Goal: Task Accomplishment & Management: Use online tool/utility

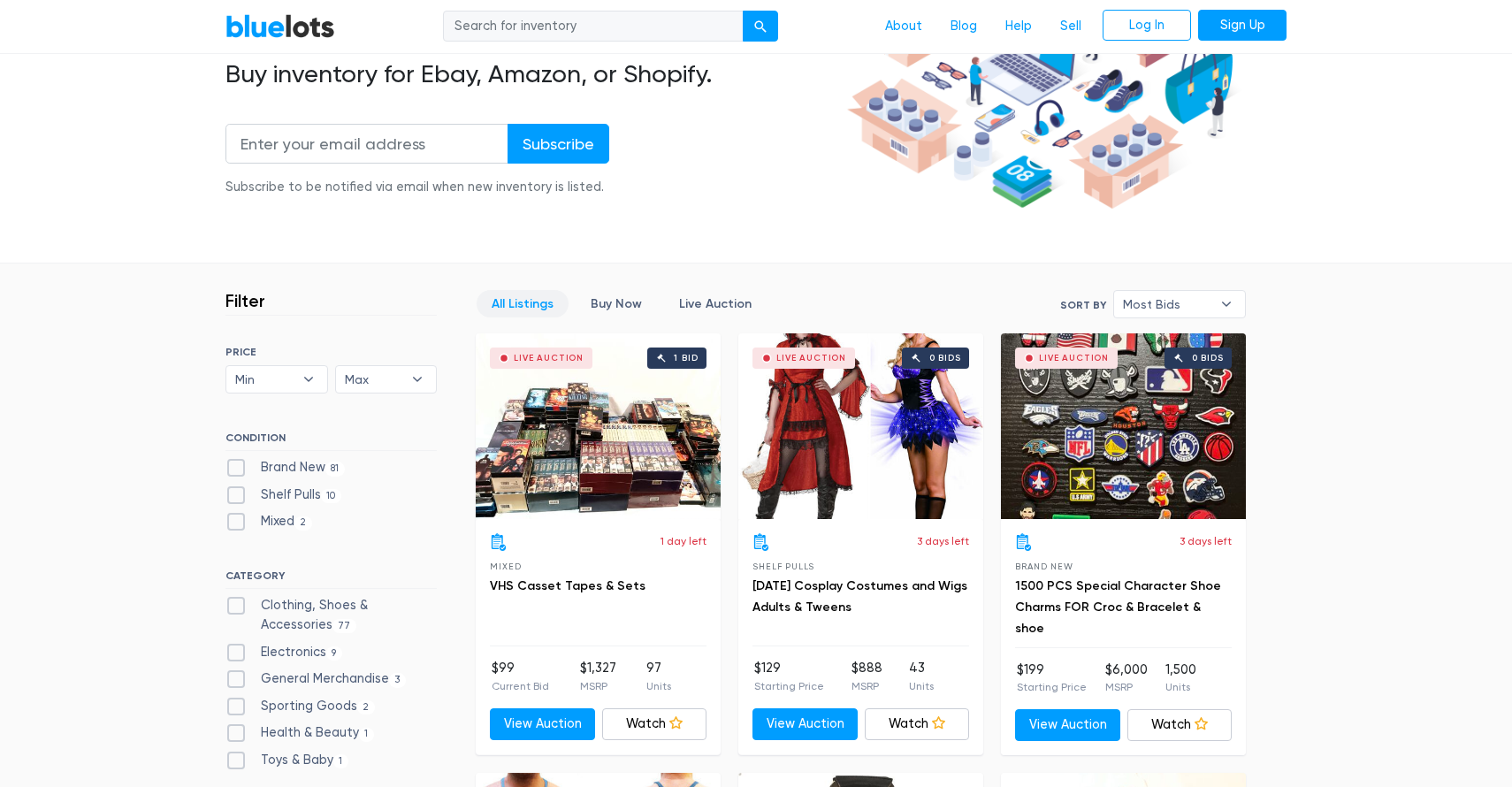
scroll to position [258, 0]
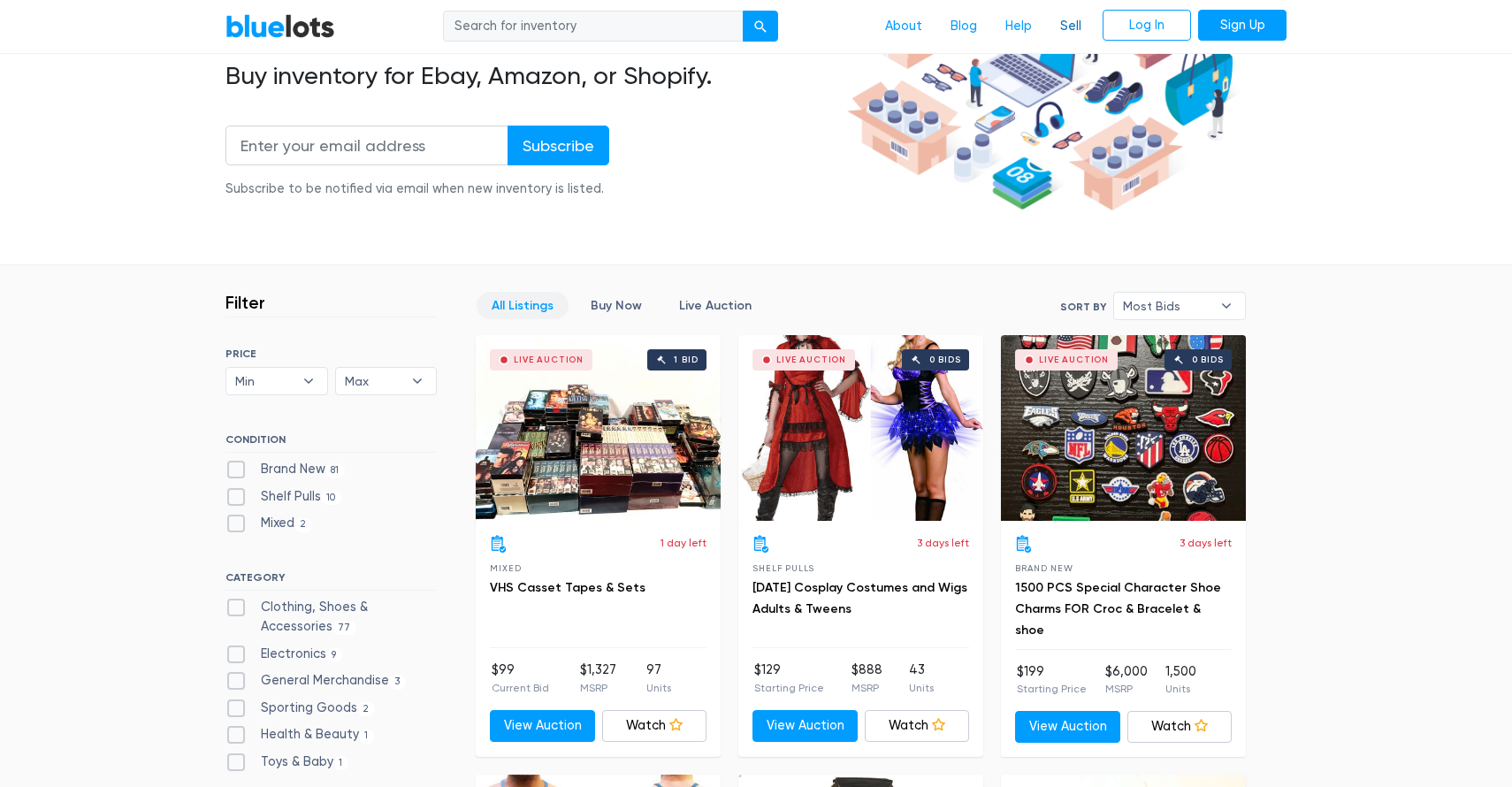
click at [1077, 31] on link "Sell" at bounding box center [1071, 26] width 50 height 33
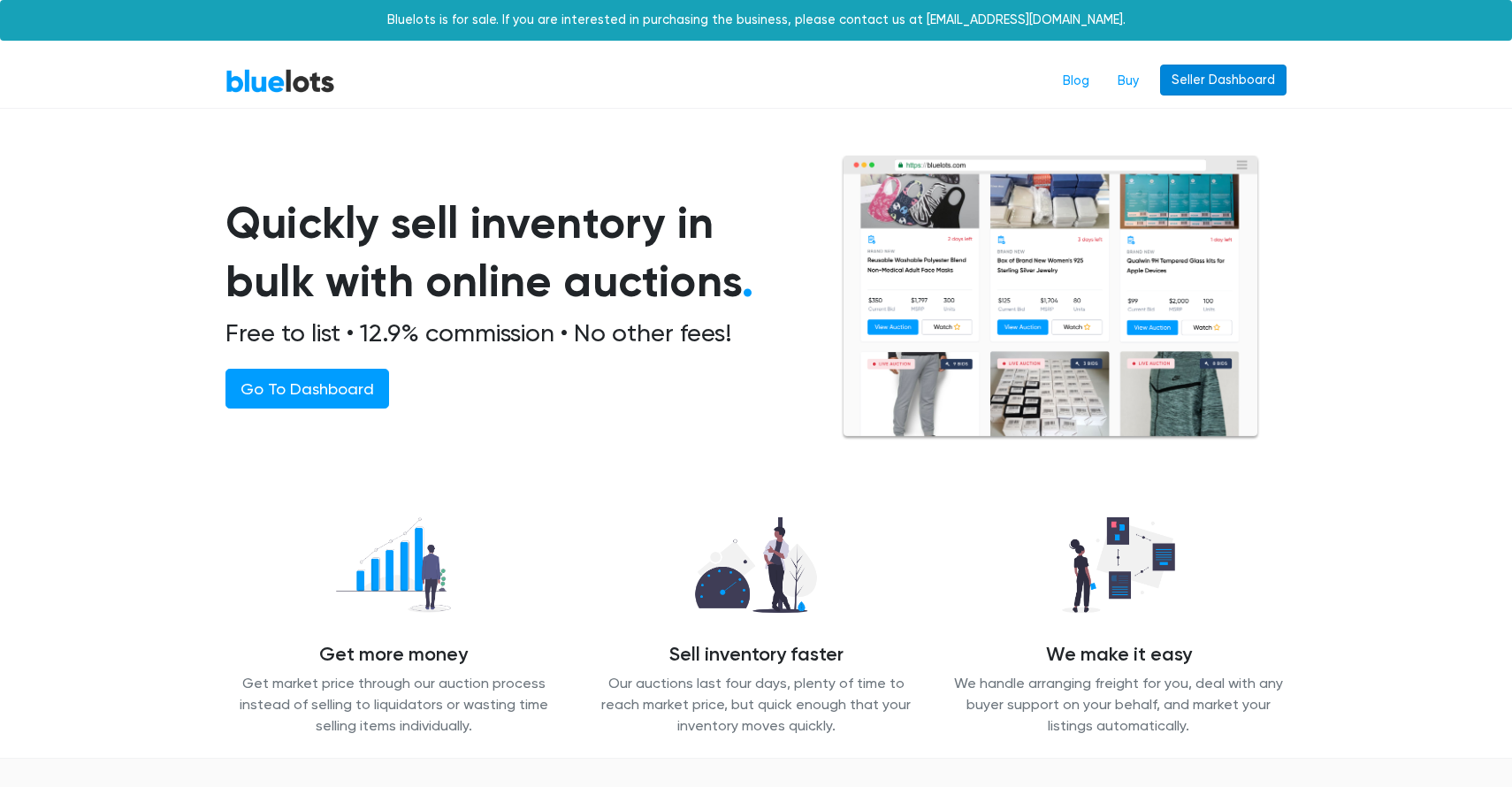
click at [1188, 92] on link "Seller Dashboard" at bounding box center [1223, 80] width 127 height 31
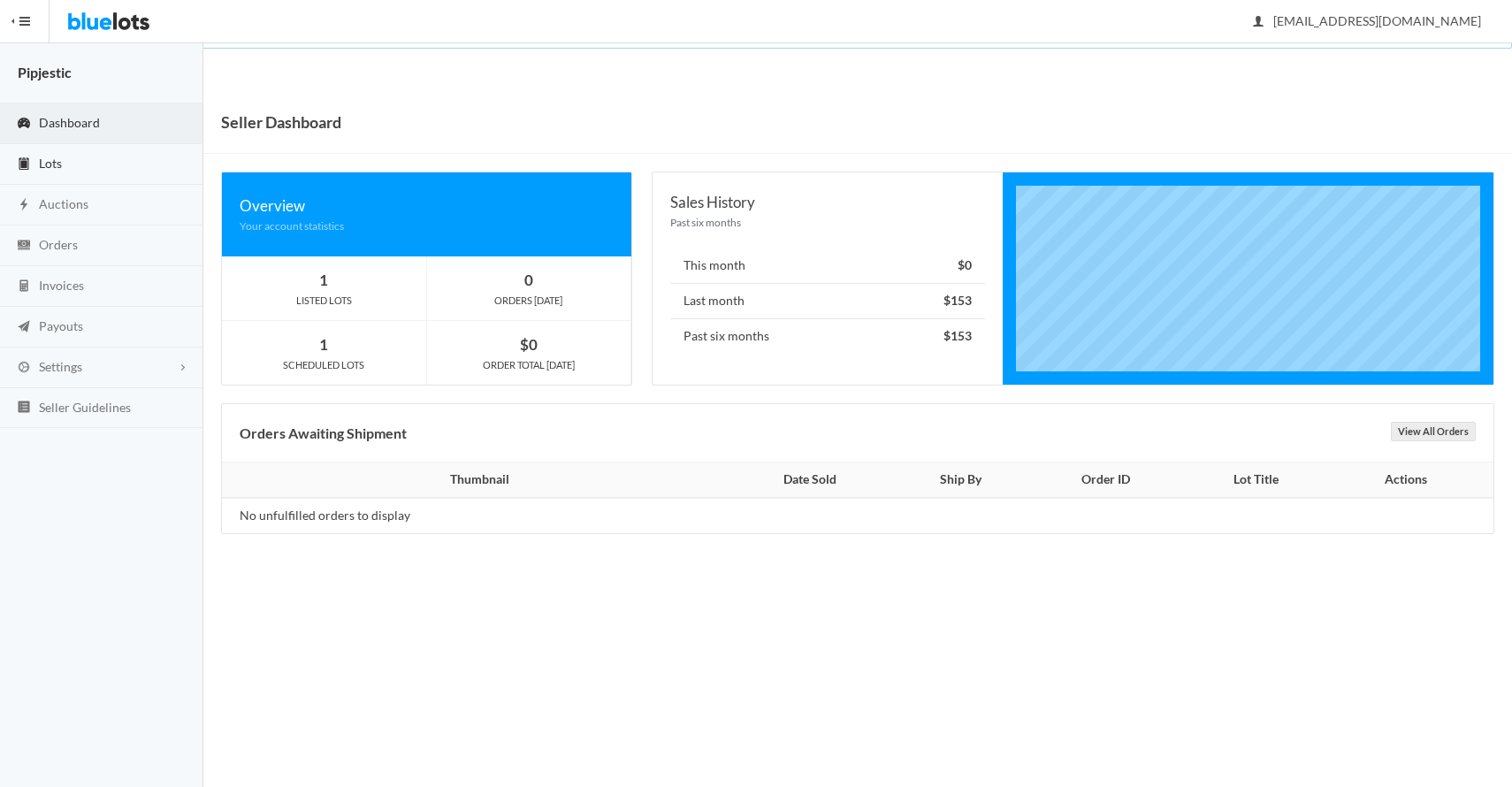
click at [84, 152] on link "Lots" at bounding box center [101, 164] width 203 height 41
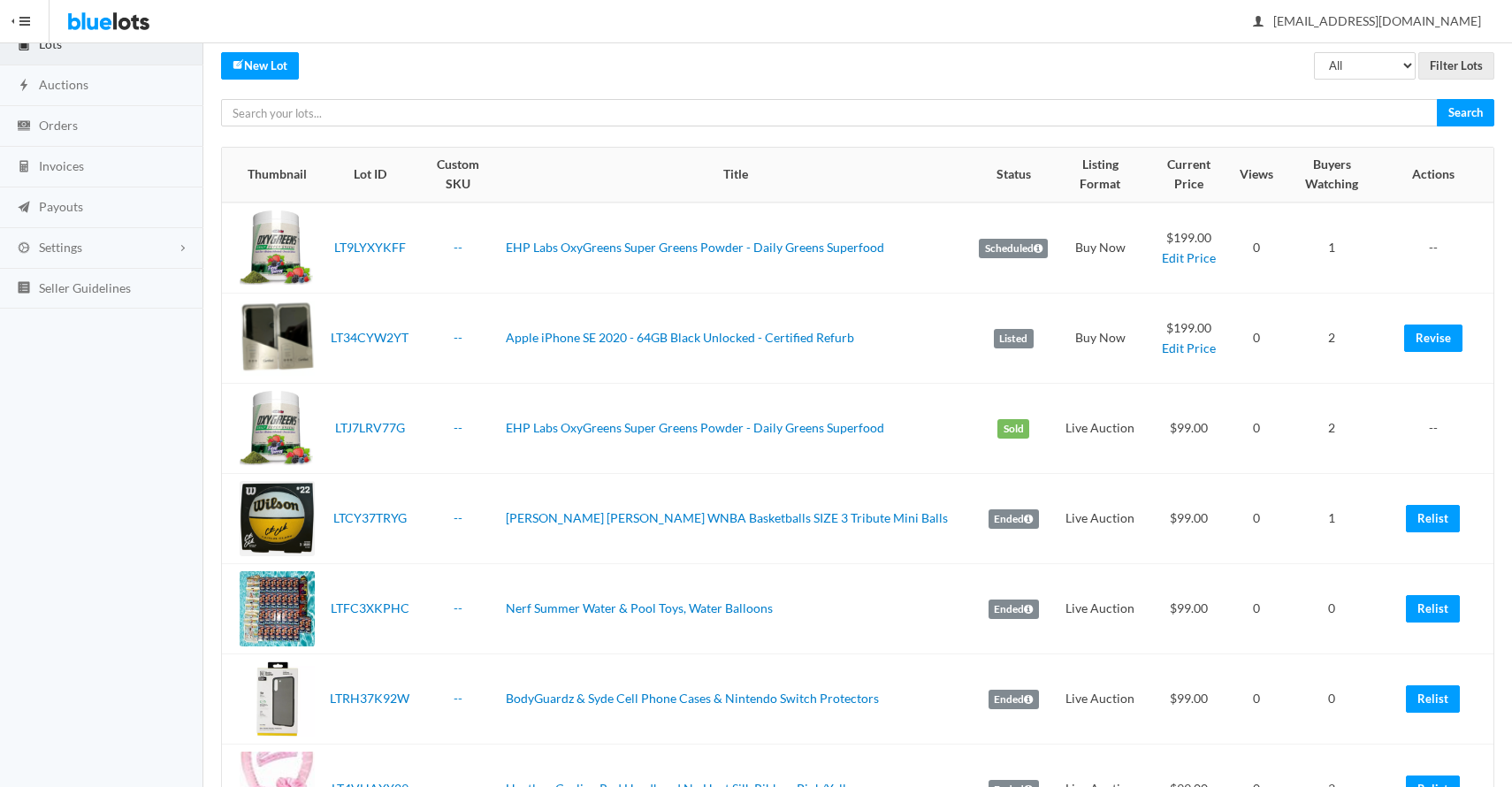
scroll to position [124, 0]
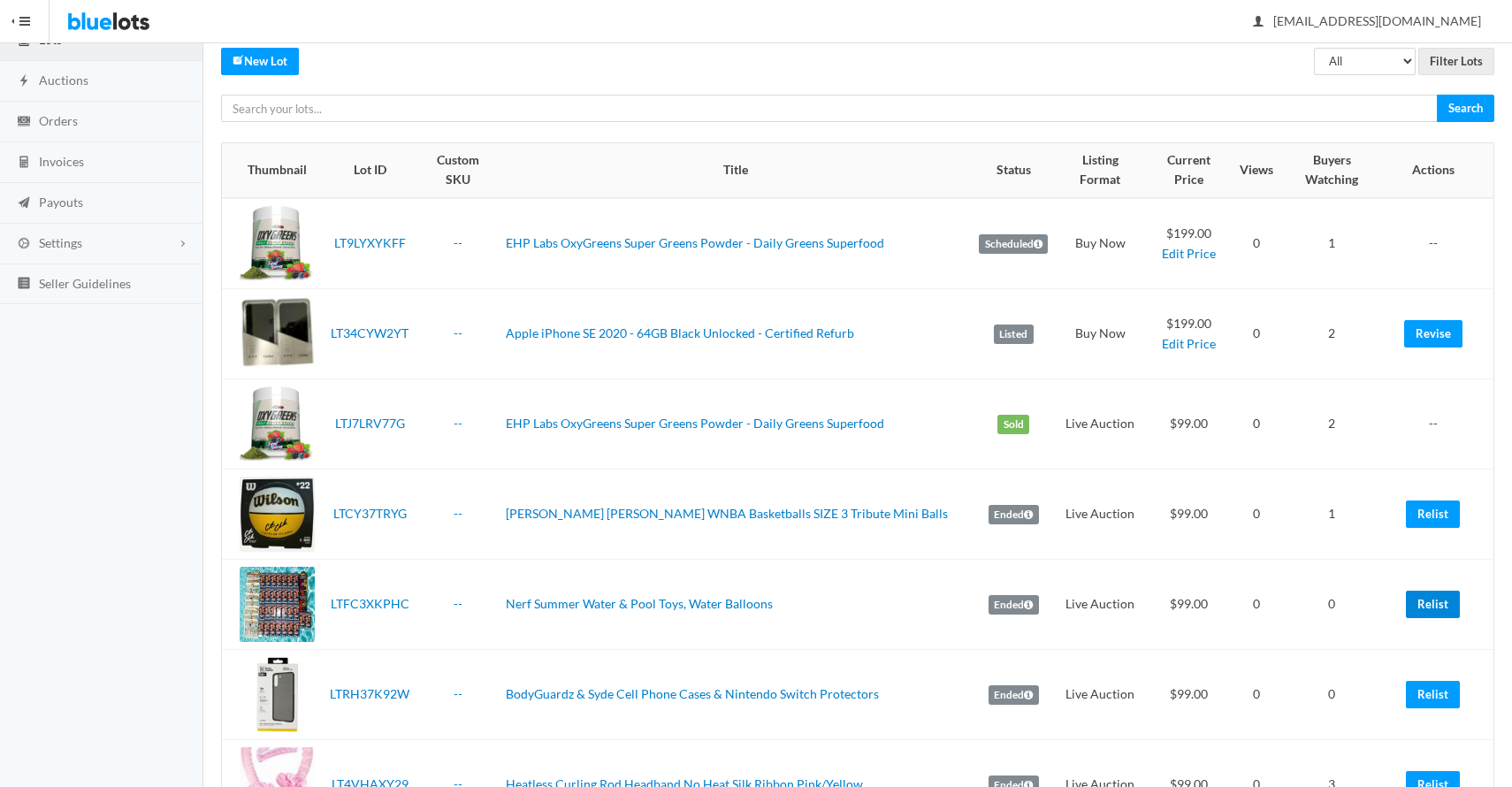
click at [1416, 590] on link "Relist" at bounding box center [1433, 604] width 54 height 28
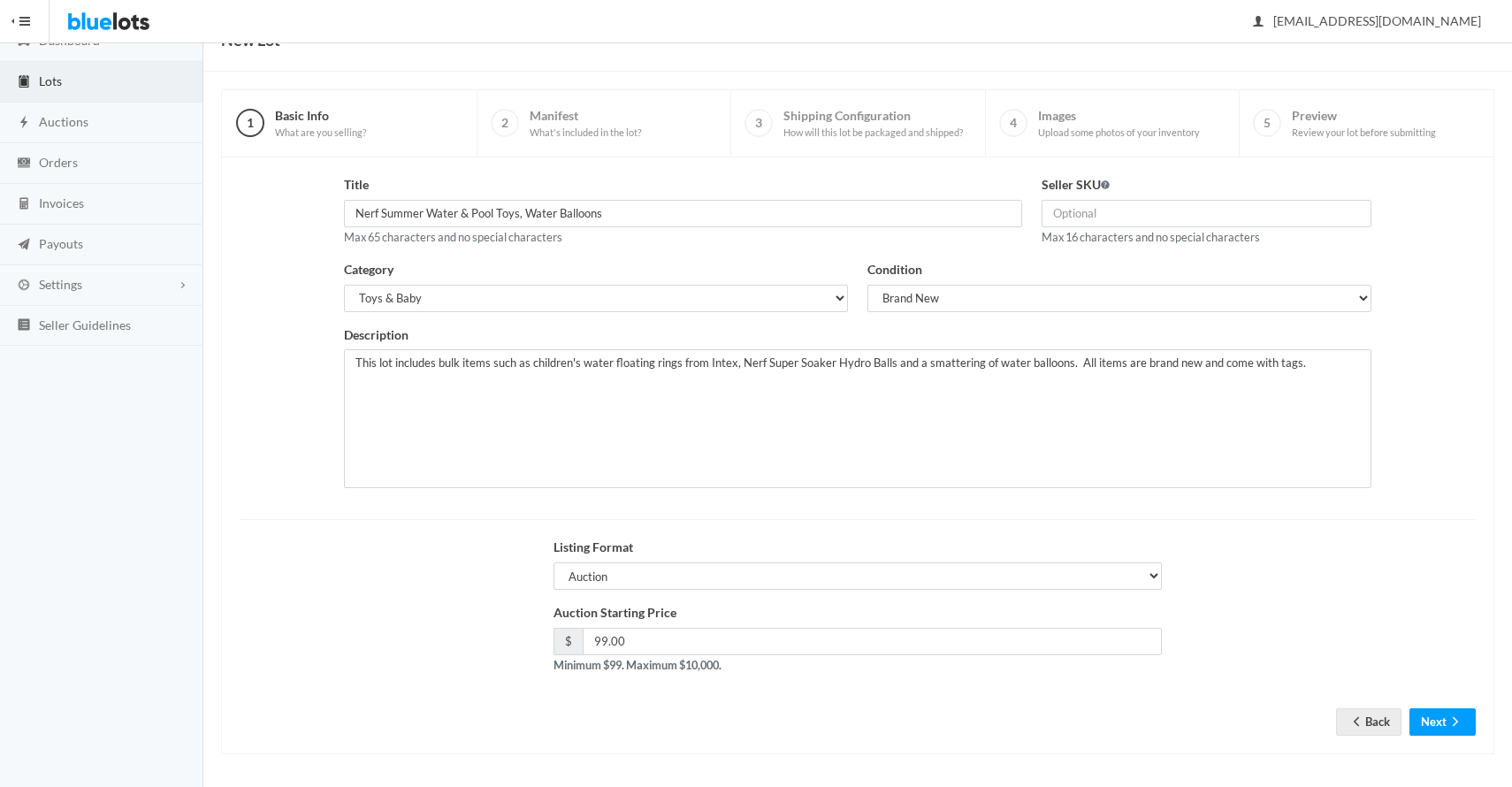
scroll to position [86, 0]
click at [404, 224] on div "Title Nerf Summer Water & Pool Toys, Water Balloons Max 65 characters and no sp…" at bounding box center [683, 207] width 678 height 72
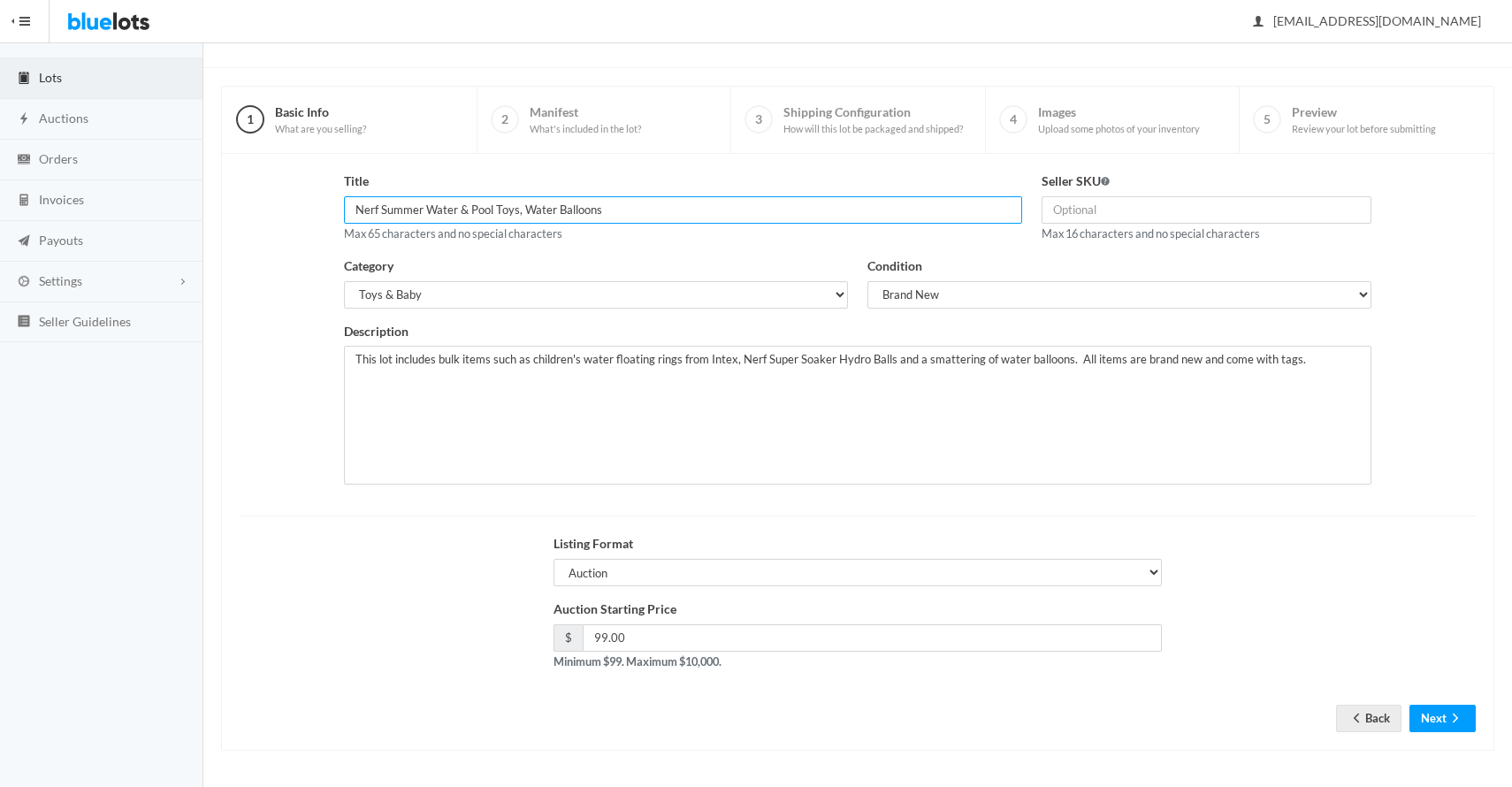
click at [402, 215] on input "Nerf Summer Water & Pool Toys, Water Balloons" at bounding box center [683, 210] width 678 height 28
click at [626, 217] on input "Nerf Water & Pool Toys, Water Balloons" at bounding box center [683, 210] width 678 height 28
type input "Nerf Water & Pool Toys, Water Balloons Children's Toys & Games"
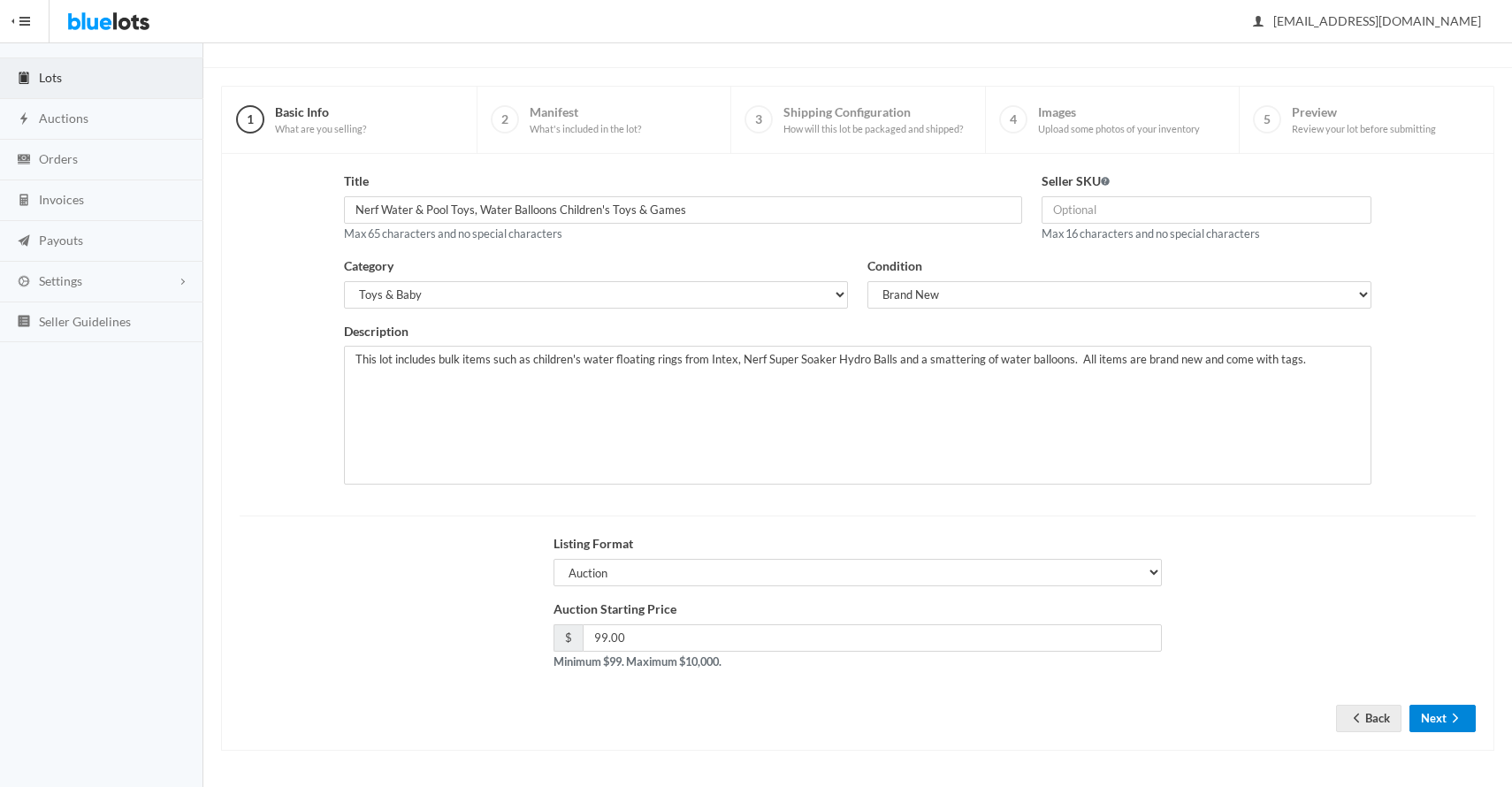
click at [1454, 723] on icon "arrow forward" at bounding box center [1456, 717] width 18 height 14
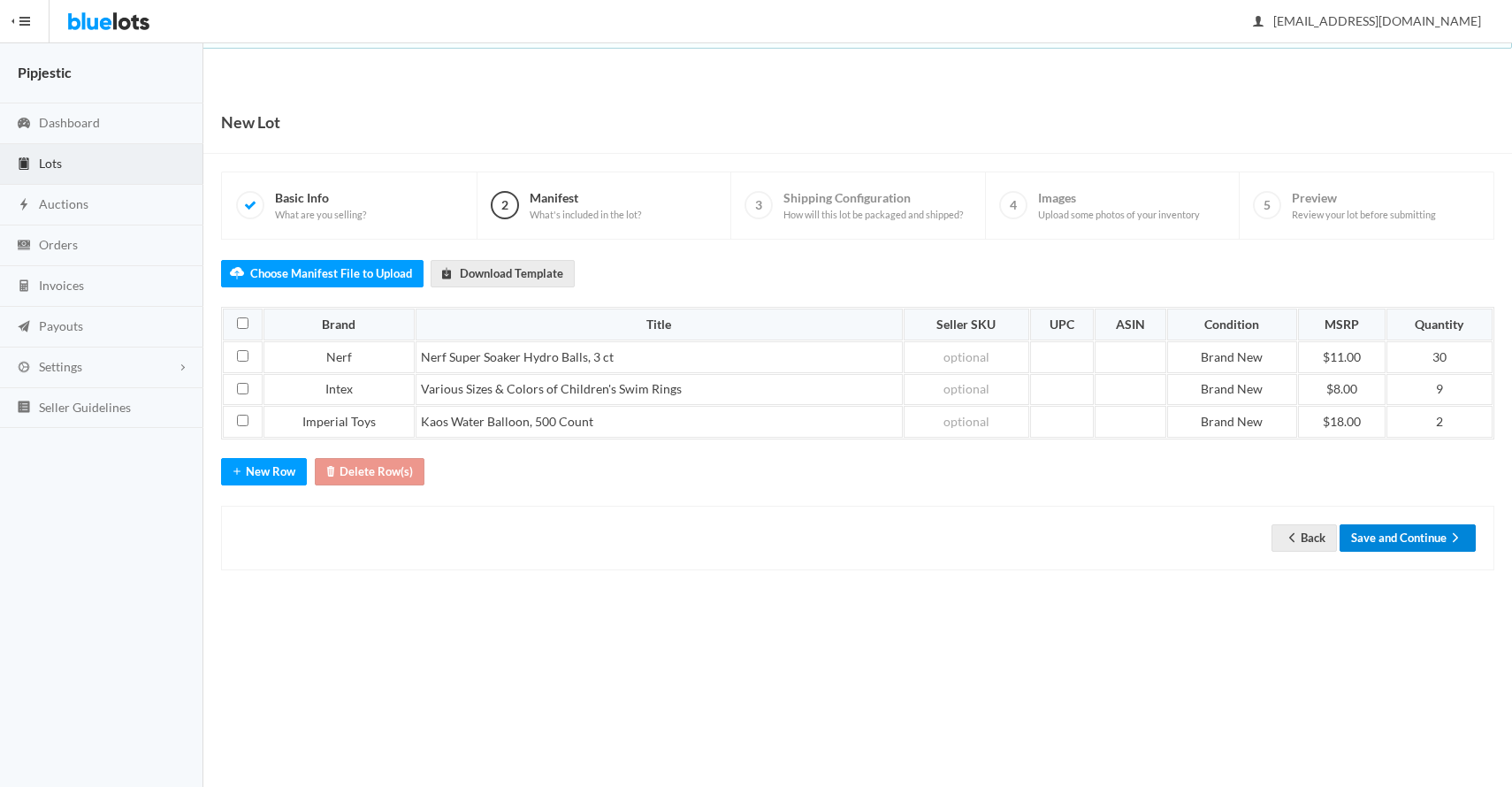
click at [1418, 534] on button "Save and Continue" at bounding box center [1407, 538] width 136 height 28
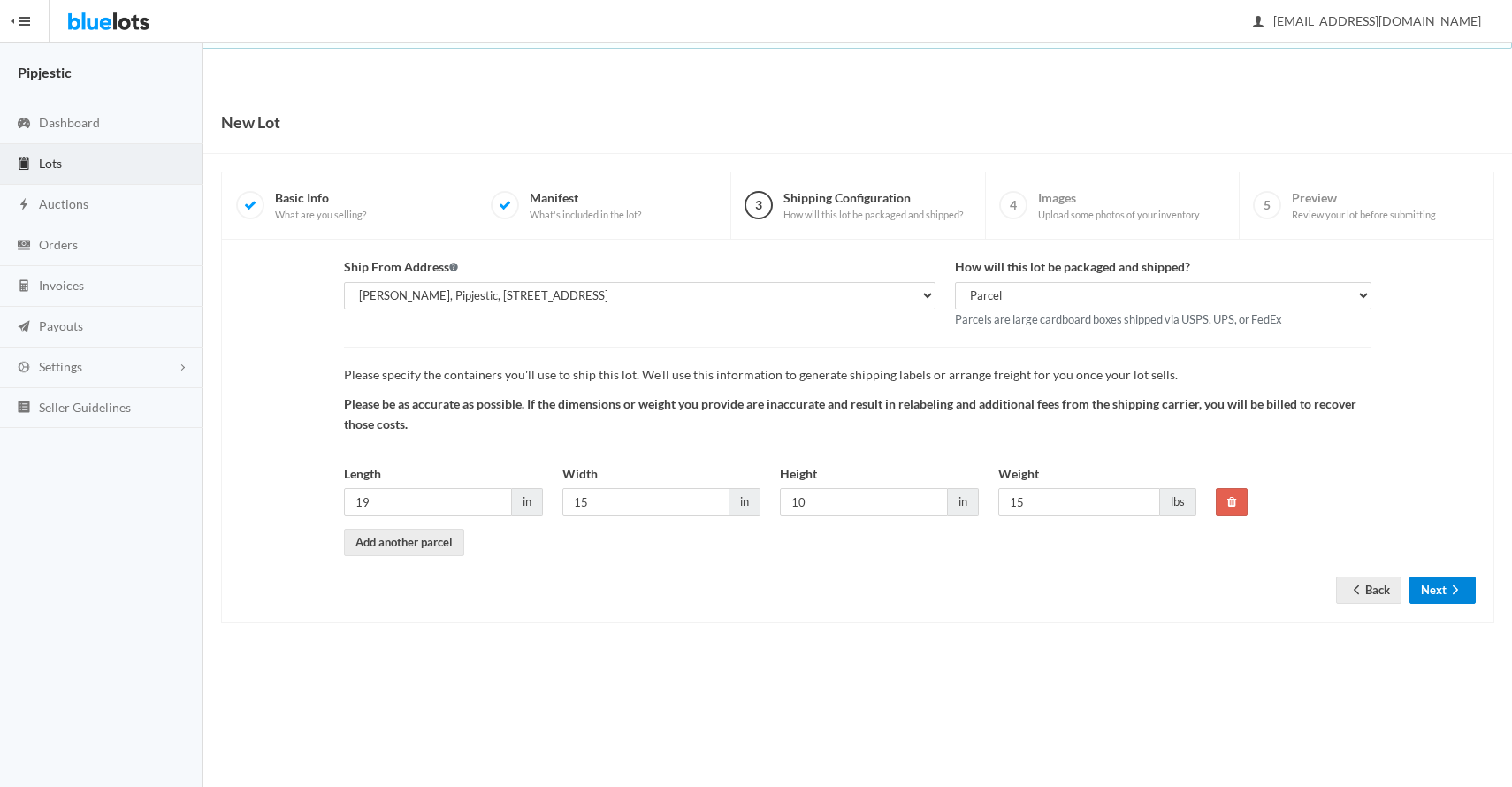
click at [1460, 597] on icon "arrow forward" at bounding box center [1456, 590] width 18 height 14
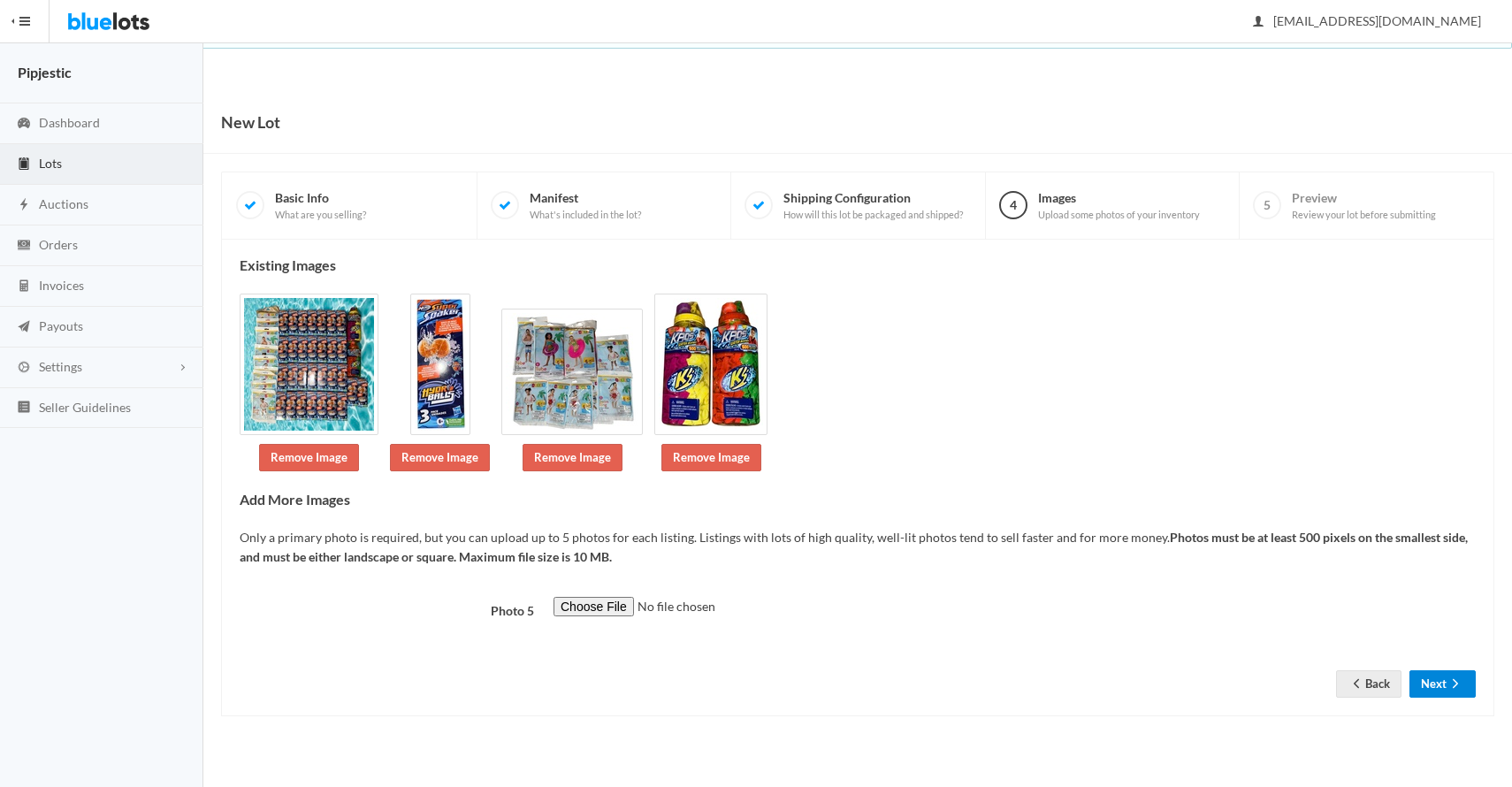
click at [1428, 679] on button "Next" at bounding box center [1443, 684] width 67 height 28
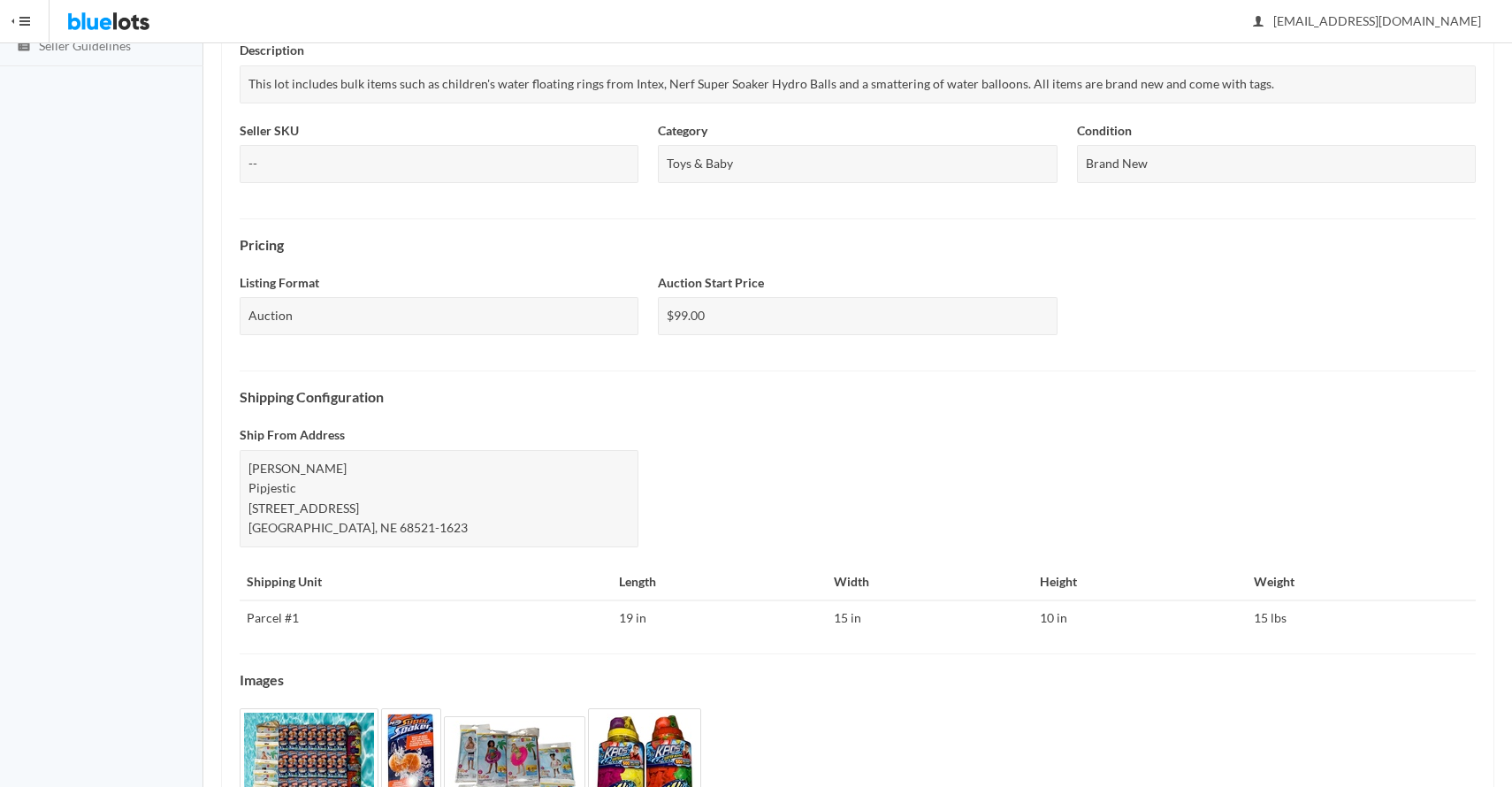
scroll to position [507, 0]
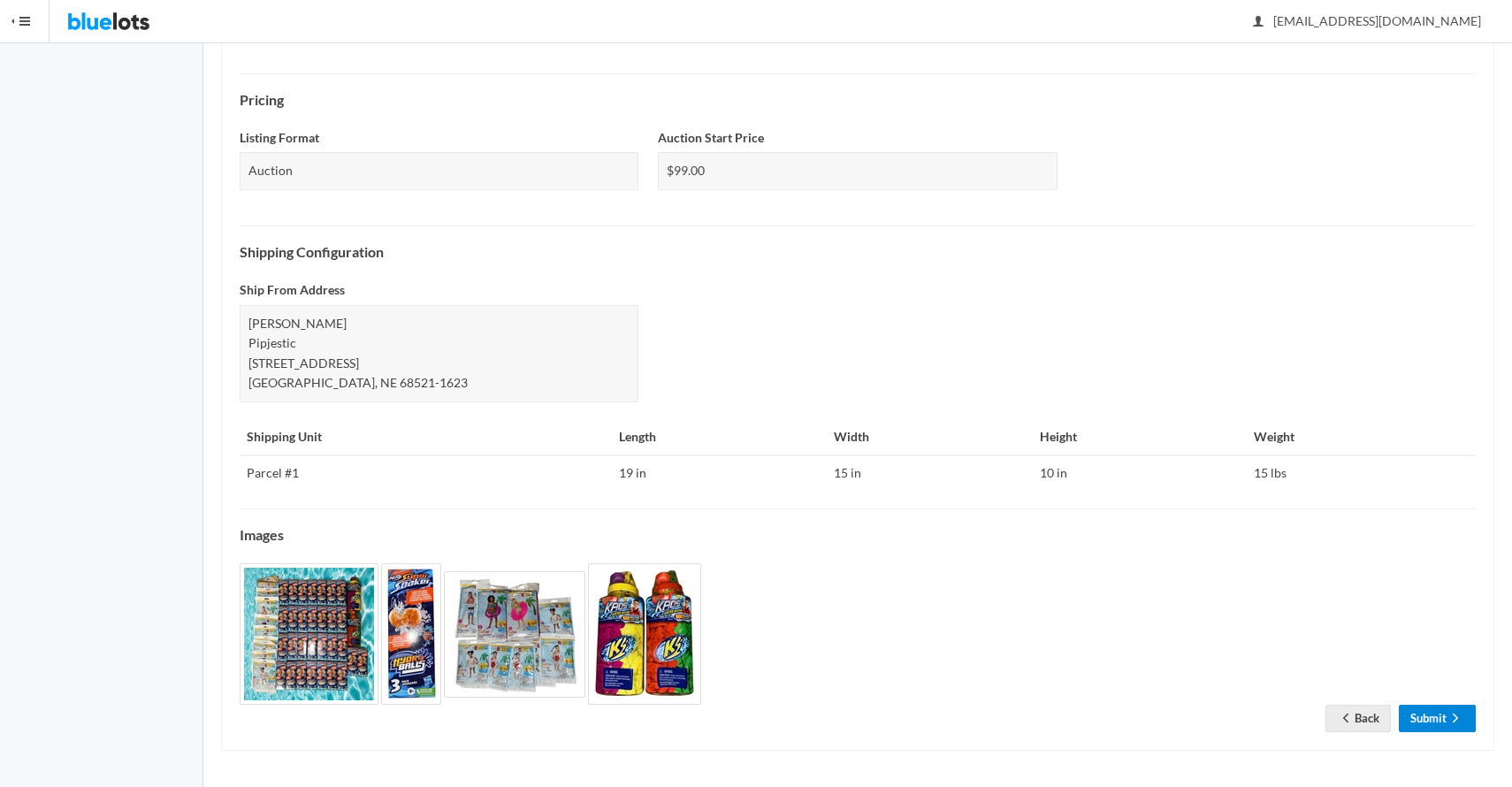
click at [1439, 725] on link "Submit" at bounding box center [1438, 718] width 77 height 28
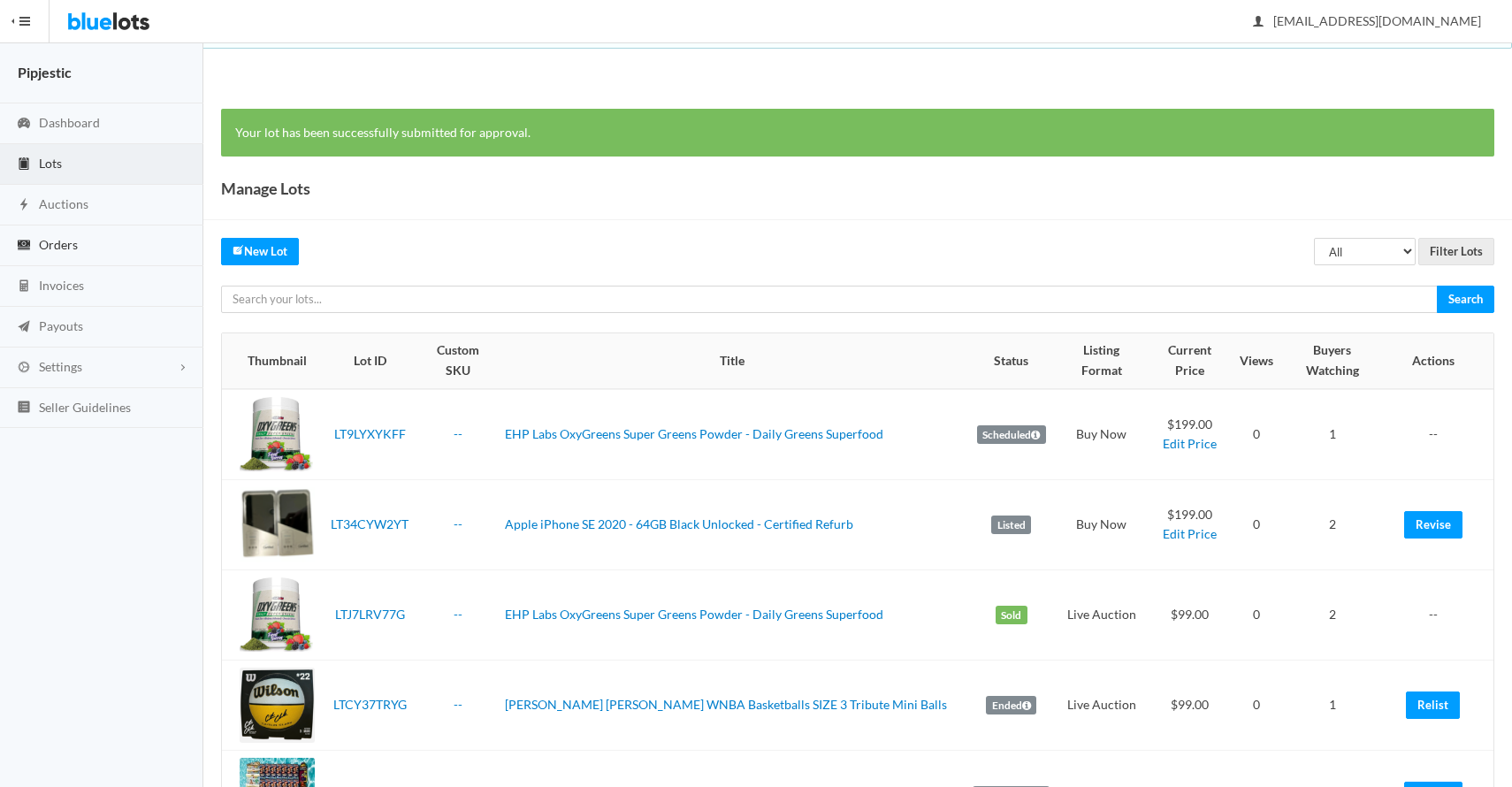
click at [109, 251] on link "Orders" at bounding box center [101, 245] width 203 height 41
